Goal: Task Accomplishment & Management: Manage account settings

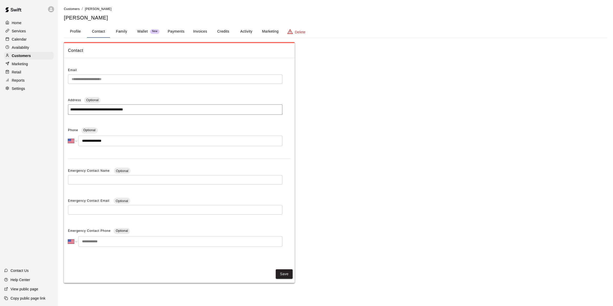
select select "**"
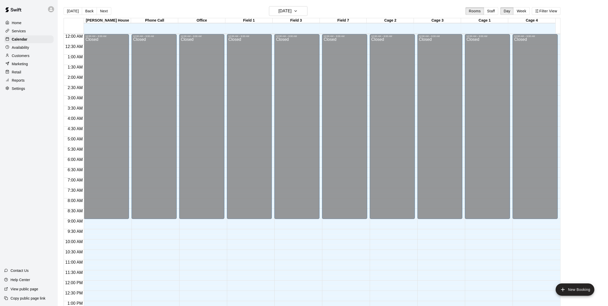
scroll to position [199, 0]
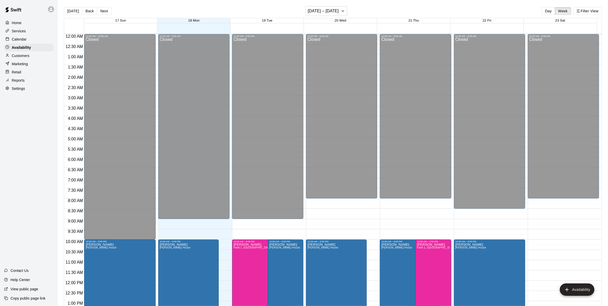
scroll to position [215, 0]
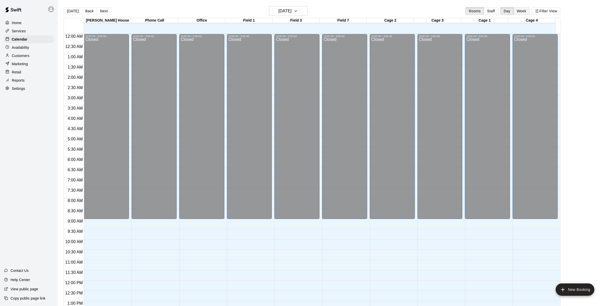
scroll to position [199, 0]
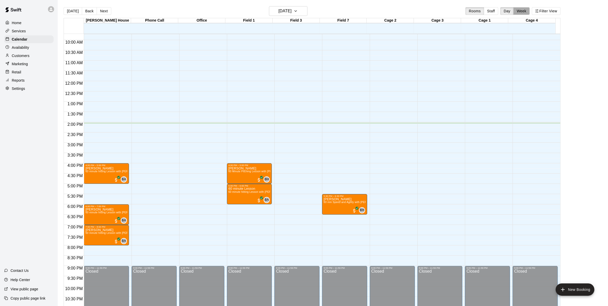
click at [520, 12] on button "Week" at bounding box center [521, 11] width 16 height 8
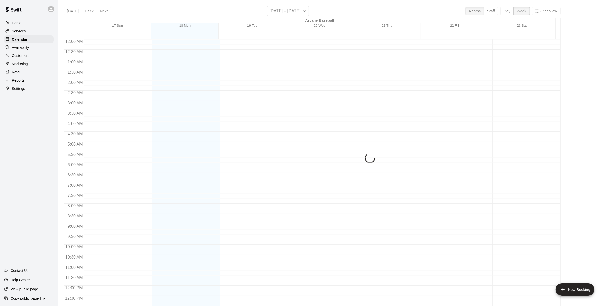
scroll to position [220, 0]
